Goal: Task Accomplishment & Management: Complete application form

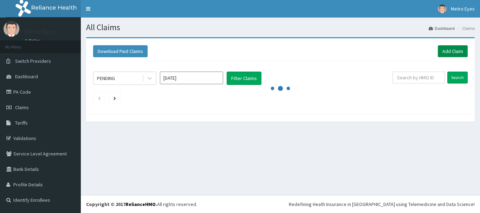
click at [455, 52] on link "Add Claim" at bounding box center [453, 51] width 30 height 12
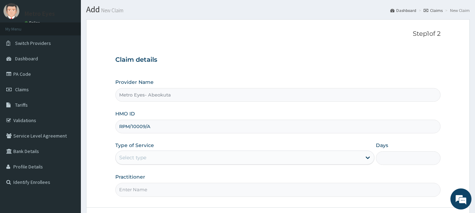
scroll to position [35, 0]
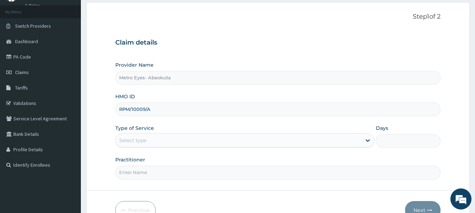
type input "RPM/10009/A"
click at [182, 139] on div "Select type" at bounding box center [239, 140] width 246 height 11
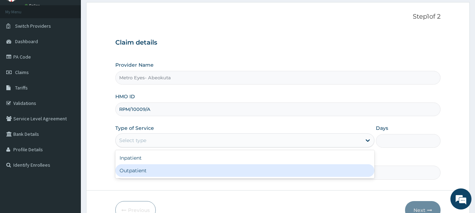
click at [180, 173] on div "Outpatient" at bounding box center [244, 171] width 259 height 13
type input "1"
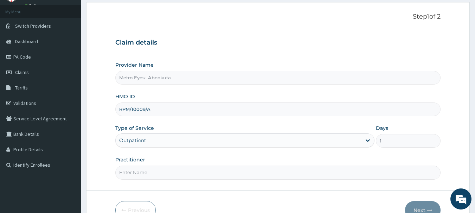
click at [181, 168] on input "Practitioner" at bounding box center [278, 173] width 326 height 14
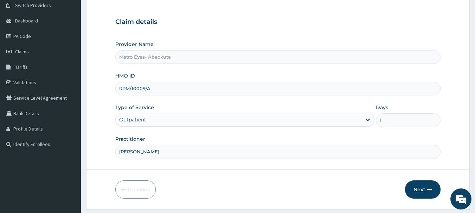
scroll to position [76, 0]
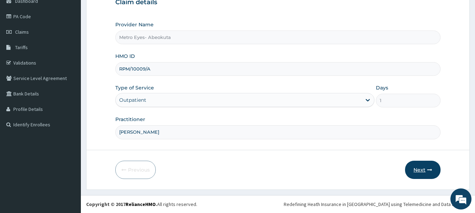
type input "DR JOHN AJAIYE"
click at [423, 165] on button "Next" at bounding box center [423, 170] width 36 height 18
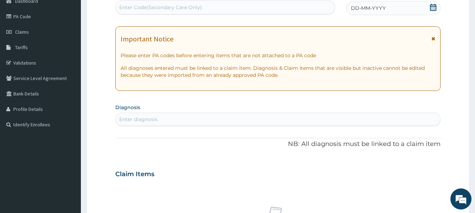
click at [190, 4] on div "Enter Code(Secondary Care Only)" at bounding box center [160, 7] width 83 height 7
paste input "PA/B6E0E6"
type input "PA/B6E0E6"
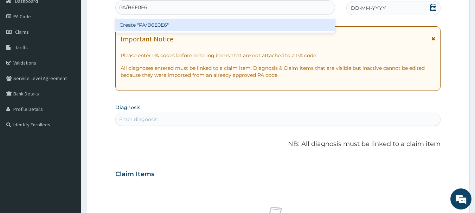
click at [187, 28] on div "Create "PA/B6E0E6"" at bounding box center [225, 25] width 220 height 13
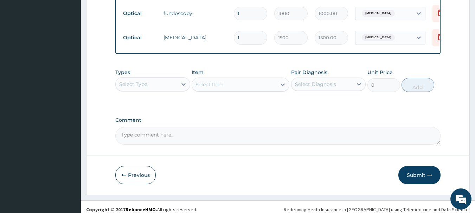
scroll to position [338, 0]
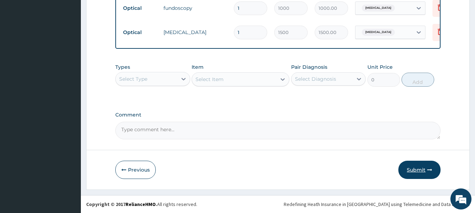
click at [425, 173] on button "Submit" at bounding box center [419, 170] width 42 height 18
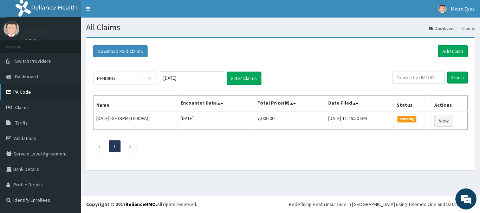
click at [32, 92] on link "PA Code" at bounding box center [40, 91] width 81 height 15
click at [455, 52] on link "Add Claim" at bounding box center [453, 51] width 30 height 12
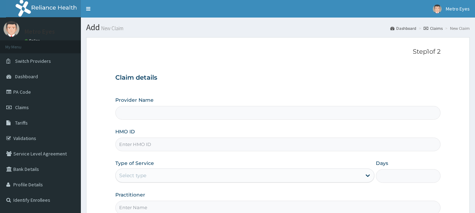
click at [190, 148] on input "HMO ID" at bounding box center [278, 145] width 326 height 14
type input "Metro Eyes- Abeokuta"
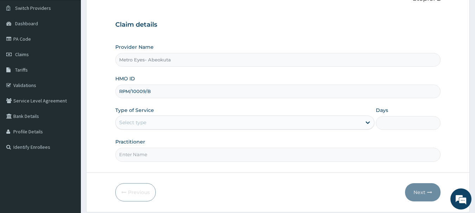
scroll to position [70, 0]
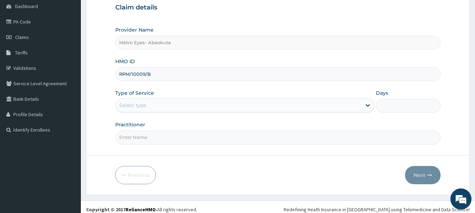
type input "RPM/10009/B"
click at [195, 107] on div "Select type" at bounding box center [239, 105] width 246 height 11
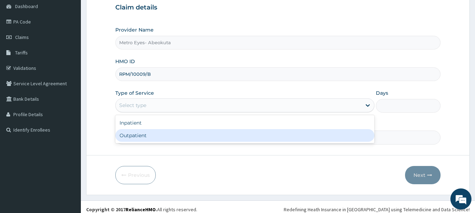
click at [185, 134] on div "Outpatient" at bounding box center [244, 135] width 259 height 13
type input "1"
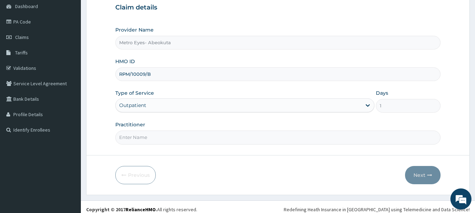
click at [184, 135] on input "Practitioner" at bounding box center [278, 138] width 326 height 14
type input "[PERSON_NAME]"
click at [410, 173] on button "Next" at bounding box center [423, 175] width 36 height 18
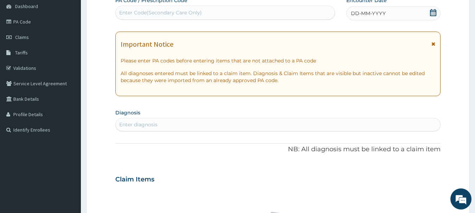
click at [220, 6] on div "Enter Code(Secondary Care Only)" at bounding box center [225, 13] width 220 height 14
paste input "PA/11A20D"
type input "PA/11A20D"
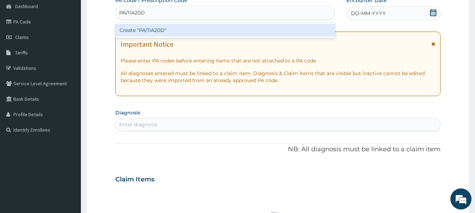
click at [210, 25] on div "Create "PA/11A20D"" at bounding box center [225, 30] width 220 height 13
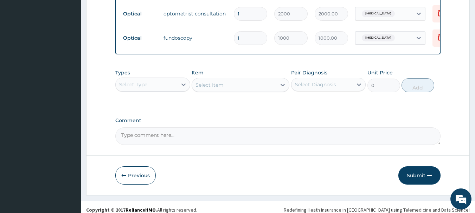
scroll to position [338, 0]
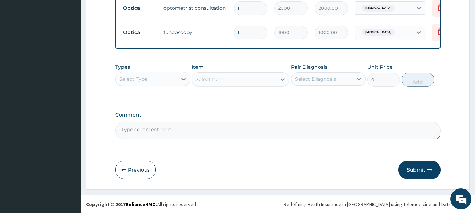
click at [406, 167] on button "Submit" at bounding box center [419, 170] width 42 height 18
